Goal: Check status: Check status

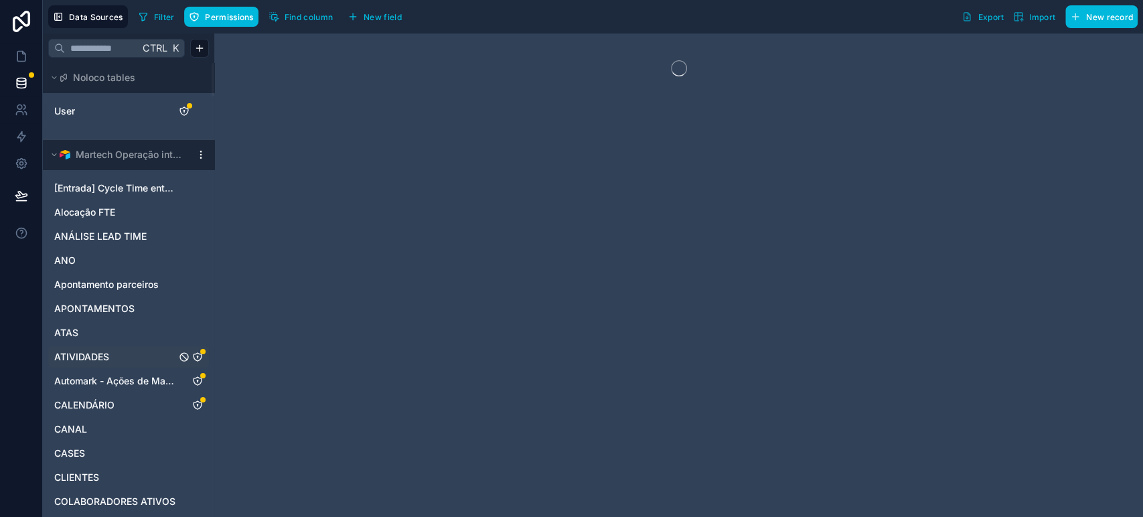
click at [104, 357] on span "ATIVIDADES" at bounding box center [81, 356] width 55 height 13
click at [359, 13] on button "Syncing" at bounding box center [372, 17] width 58 height 20
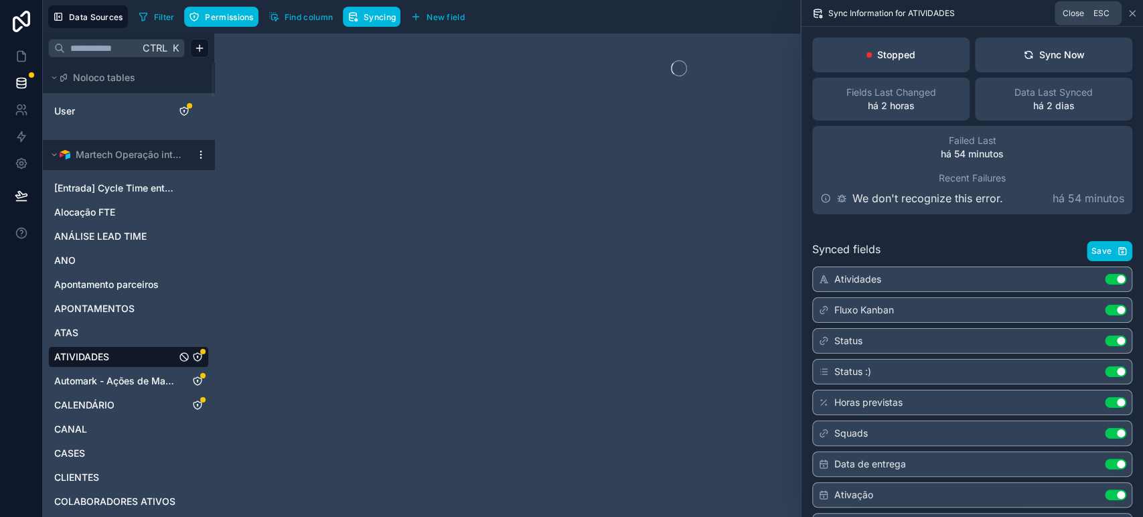
click at [1132, 9] on icon at bounding box center [1132, 13] width 11 height 11
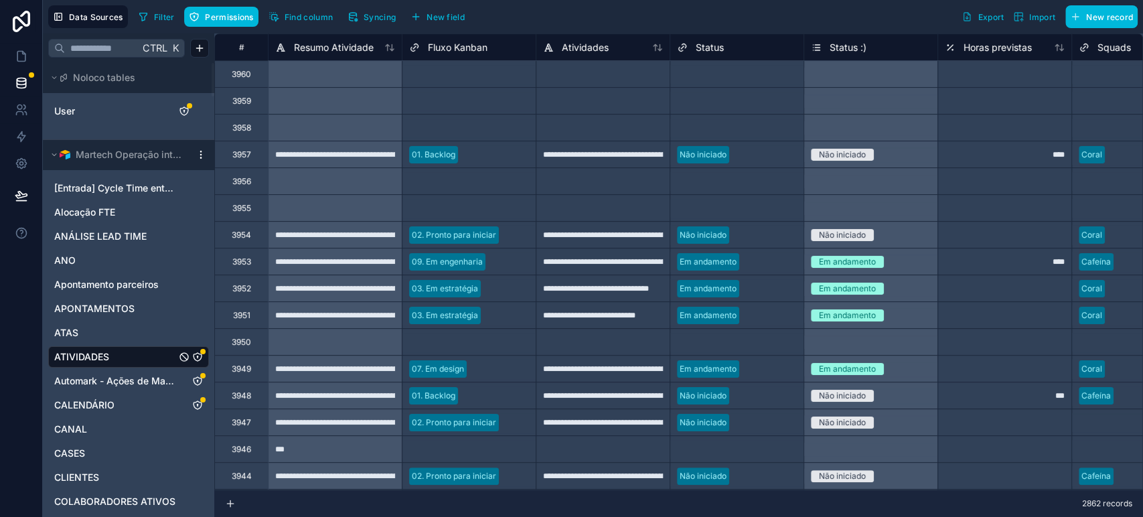
click at [366, 12] on span "Syncing" at bounding box center [380, 17] width 32 height 10
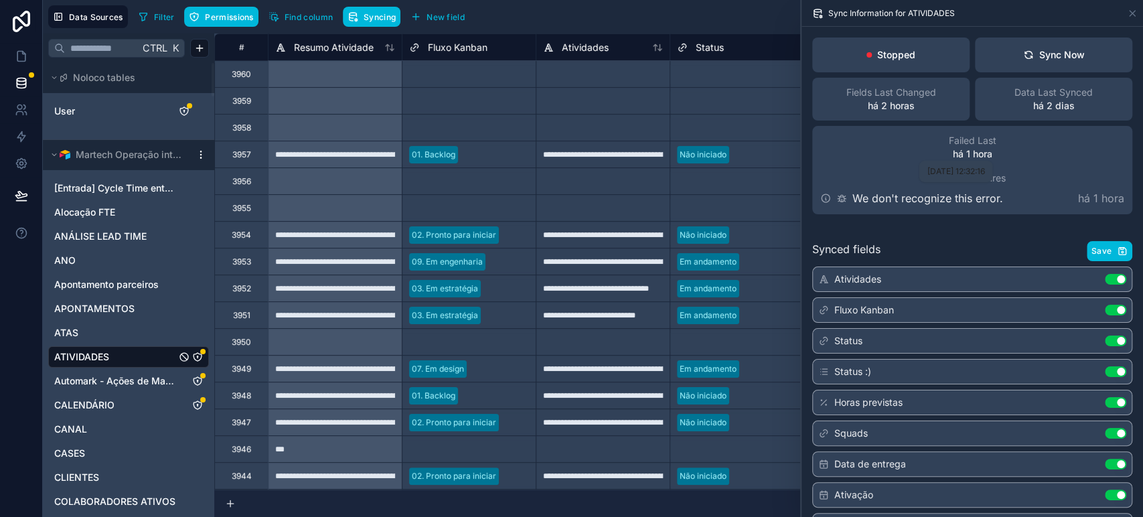
drag, startPoint x: 935, startPoint y: 171, endPoint x: 1004, endPoint y: 175, distance: 68.4
click at [984, 175] on span "[DATE] 12:32:16" at bounding box center [956, 171] width 58 height 10
